Goal: Information Seeking & Learning: Learn about a topic

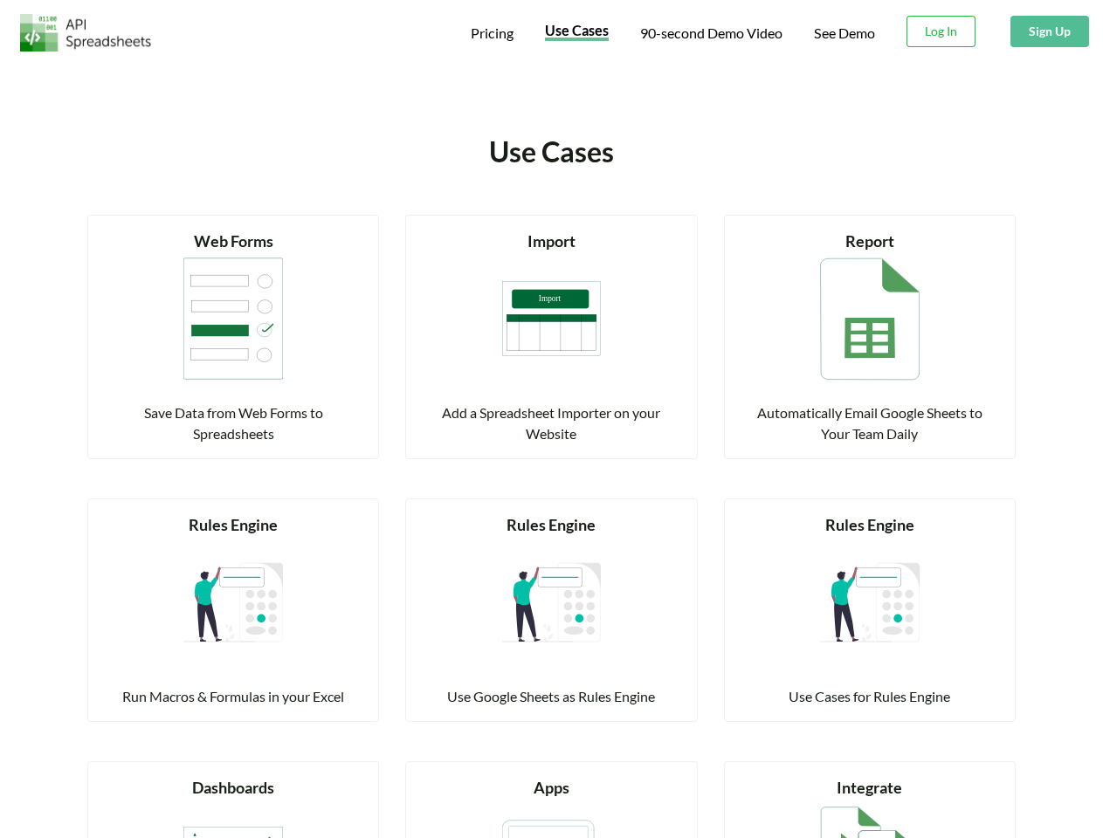
click at [491, 33] on span "Pricing" at bounding box center [492, 32] width 43 height 17
click at [575, 32] on span "Use Cases" at bounding box center [577, 30] width 64 height 17
click at [710, 33] on span "90-second Demo Video" at bounding box center [711, 33] width 142 height 14
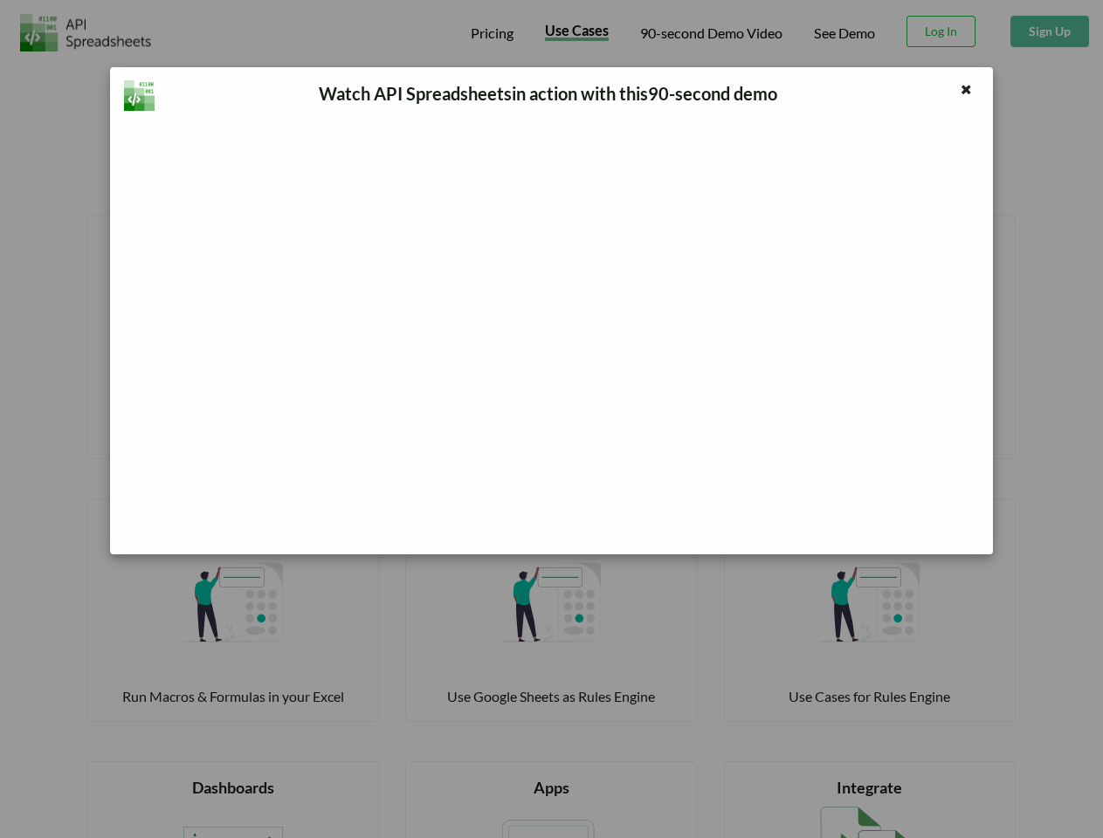
click at [941, 31] on div "Watch API Spreadsheets in action with this 90 -second demo" at bounding box center [551, 419] width 1103 height 838
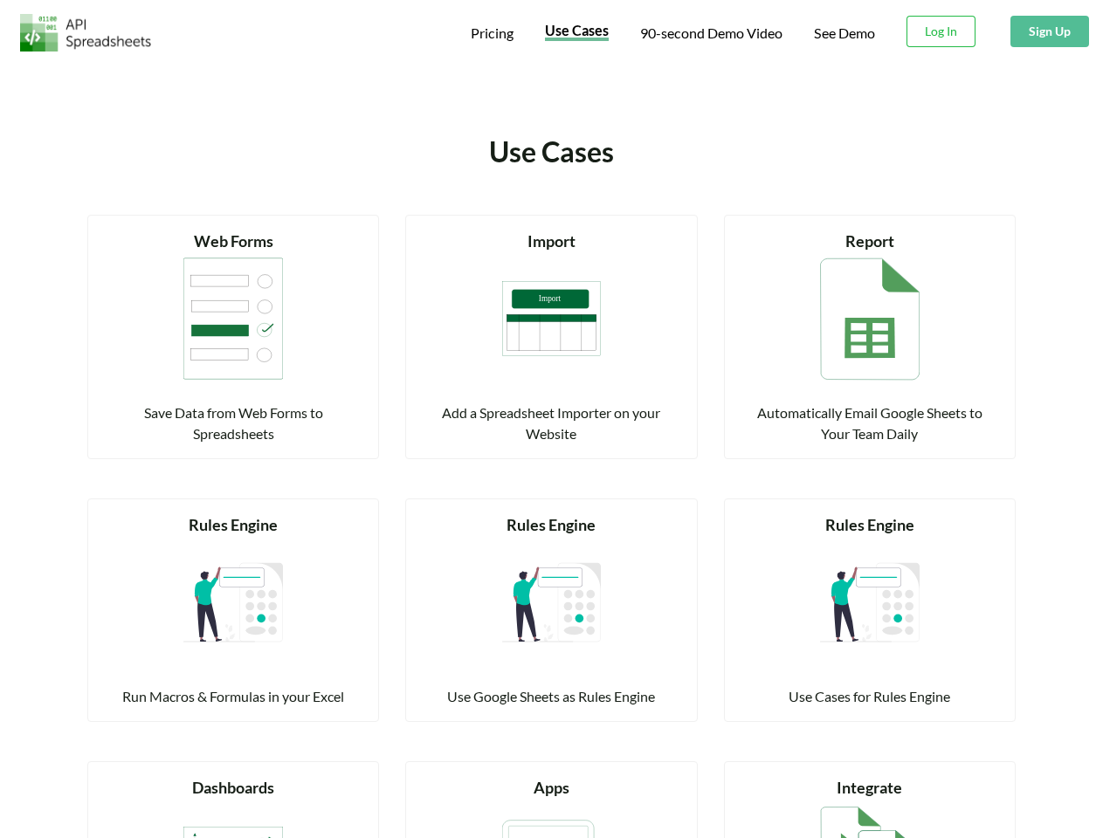
click at [1049, 31] on button "Sign Up" at bounding box center [1049, 31] width 79 height 31
click at [233, 241] on div "Web Forms" at bounding box center [233, 242] width 248 height 24
click at [233, 319] on img at bounding box center [233, 318] width 100 height 131
click at [233, 423] on div "Save Data from Web Forms to Spreadsheets" at bounding box center [233, 424] width 248 height 42
click at [551, 241] on div "Import" at bounding box center [551, 242] width 248 height 24
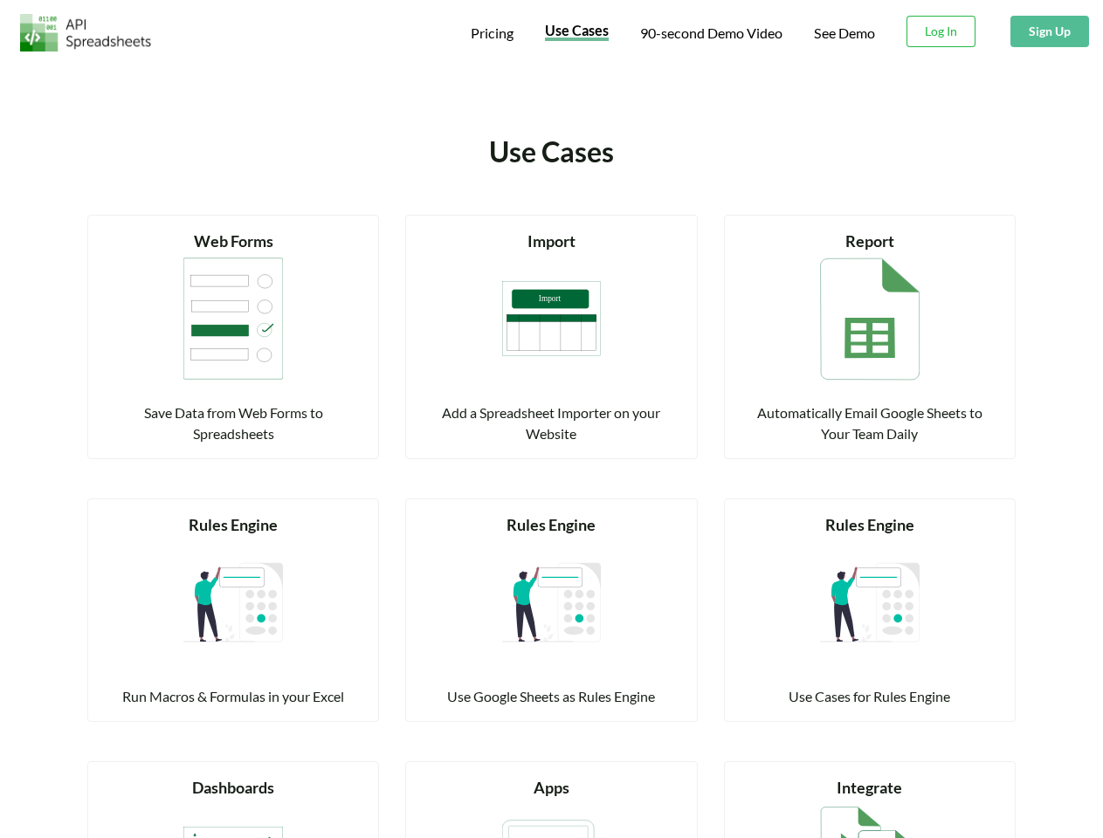
click at [552, 319] on img at bounding box center [552, 318] width 100 height 131
